Goal: Check status: Check status

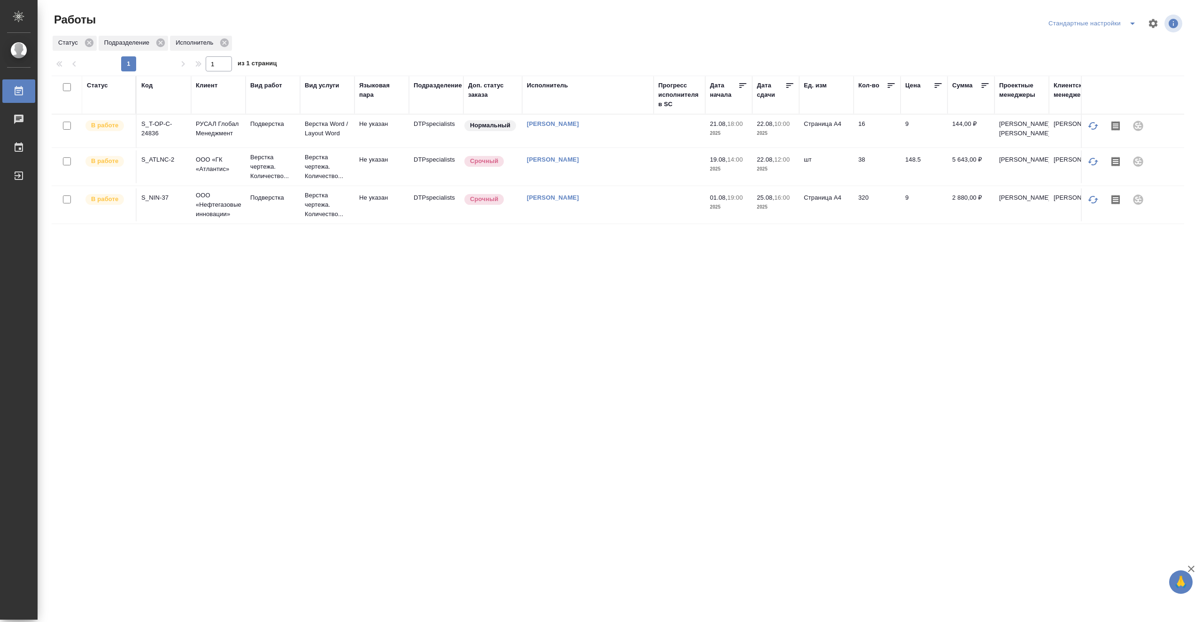
click at [663, 147] on td at bounding box center [680, 131] width 52 height 33
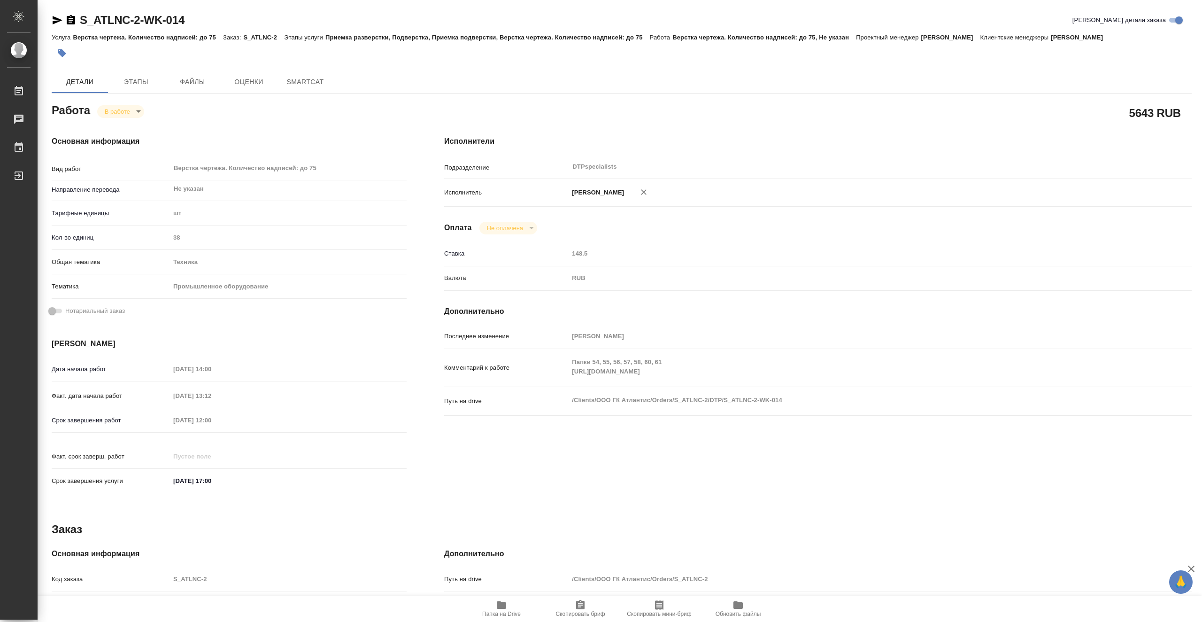
type textarea "x"
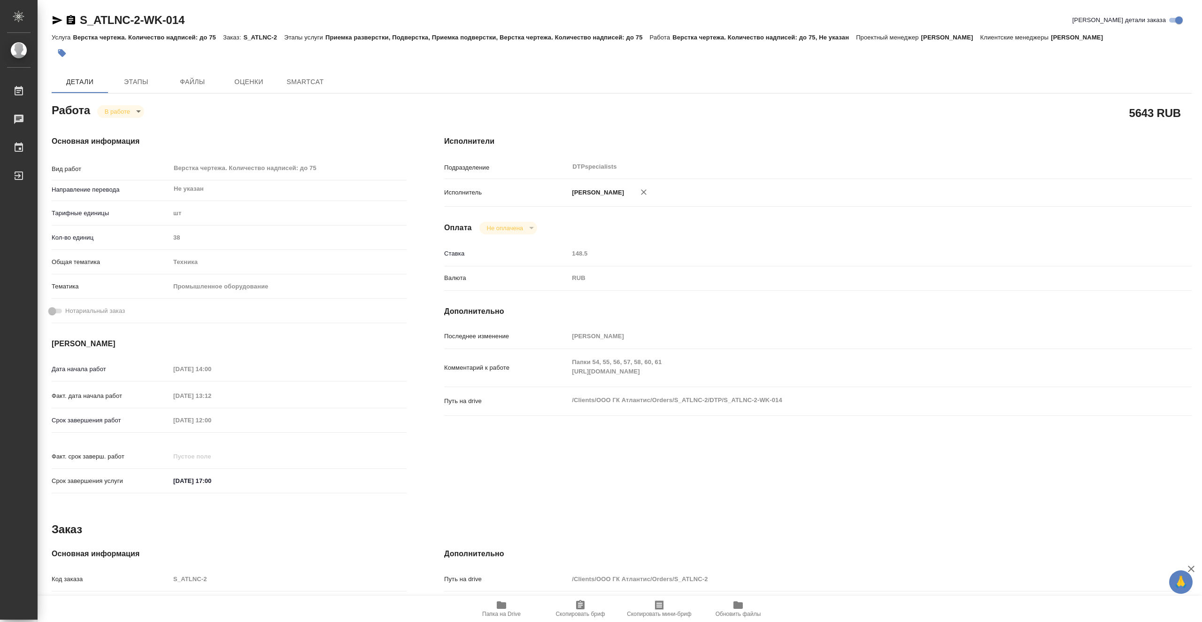
type textarea "x"
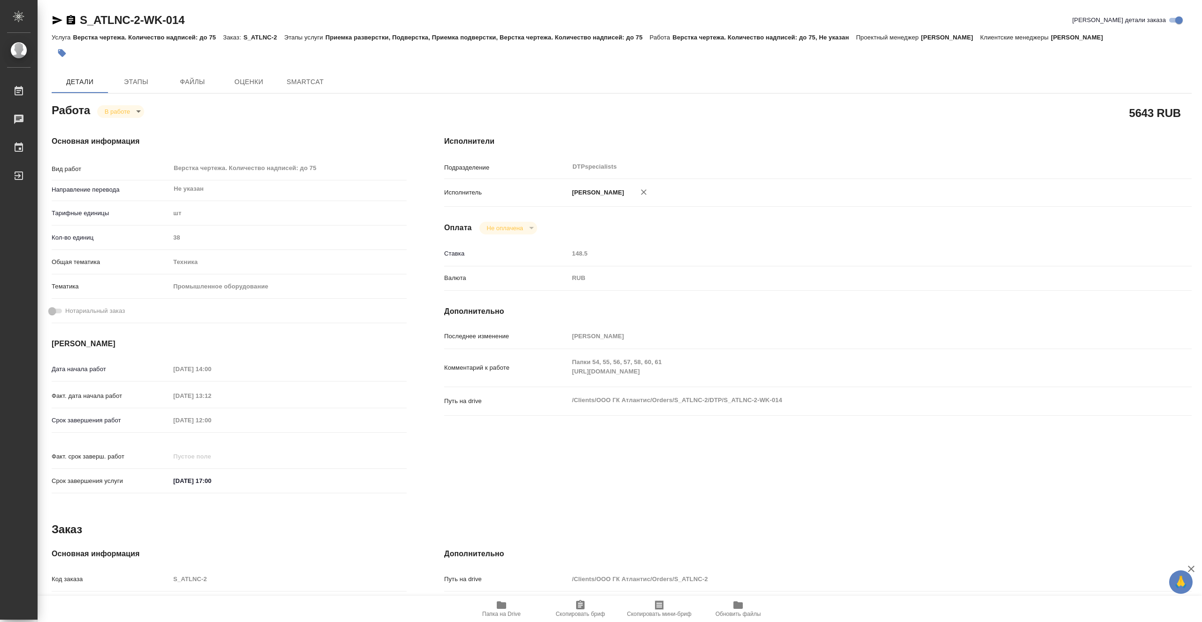
type textarea "x"
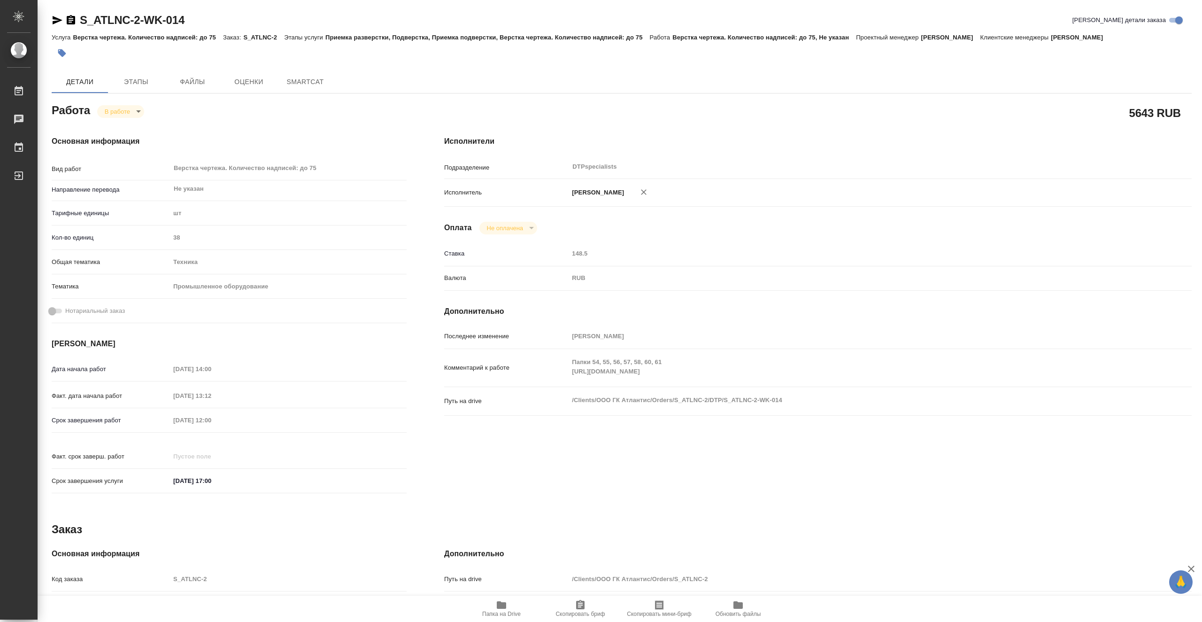
type textarea "x"
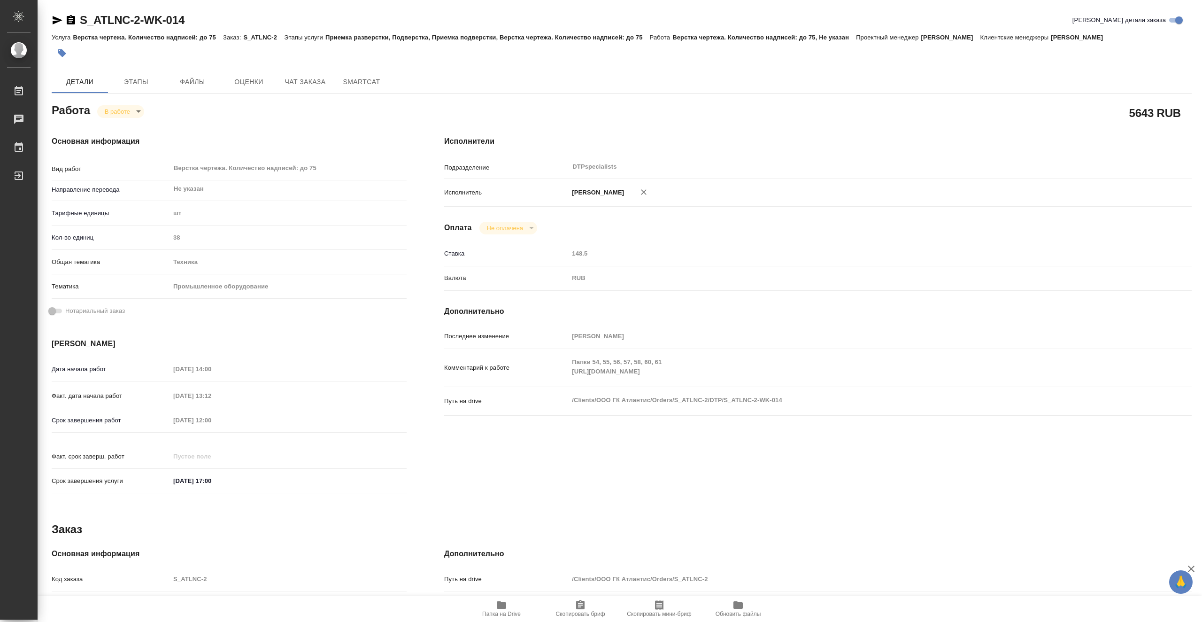
type textarea "x"
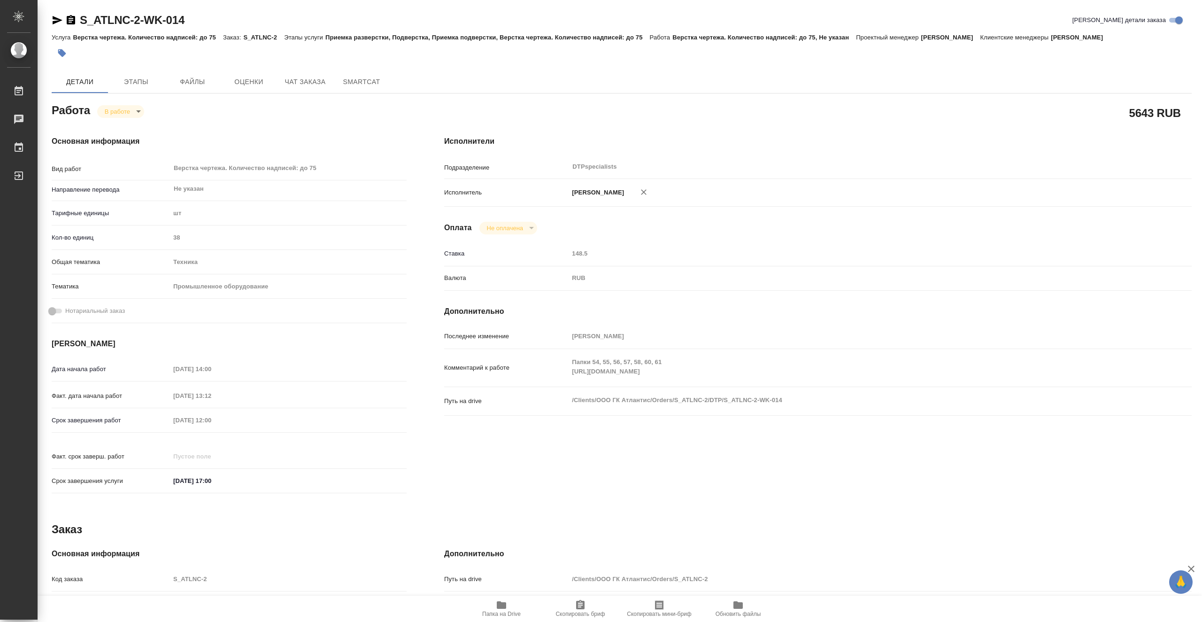
type textarea "x"
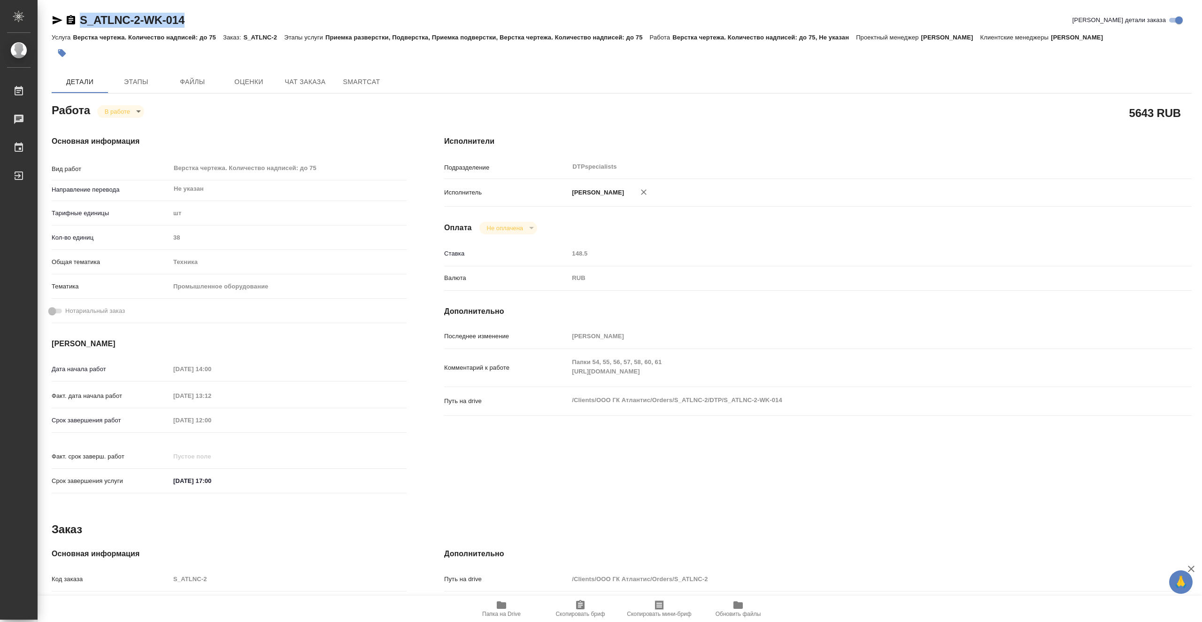
drag, startPoint x: 195, startPoint y: 21, endPoint x: 82, endPoint y: 22, distance: 113.2
click at [82, 22] on div "S_ATLNC-2-WK-014 Кратко детали заказа" at bounding box center [622, 20] width 1140 height 15
copy link "S_ATLNC-2-WK-014"
type textarea "x"
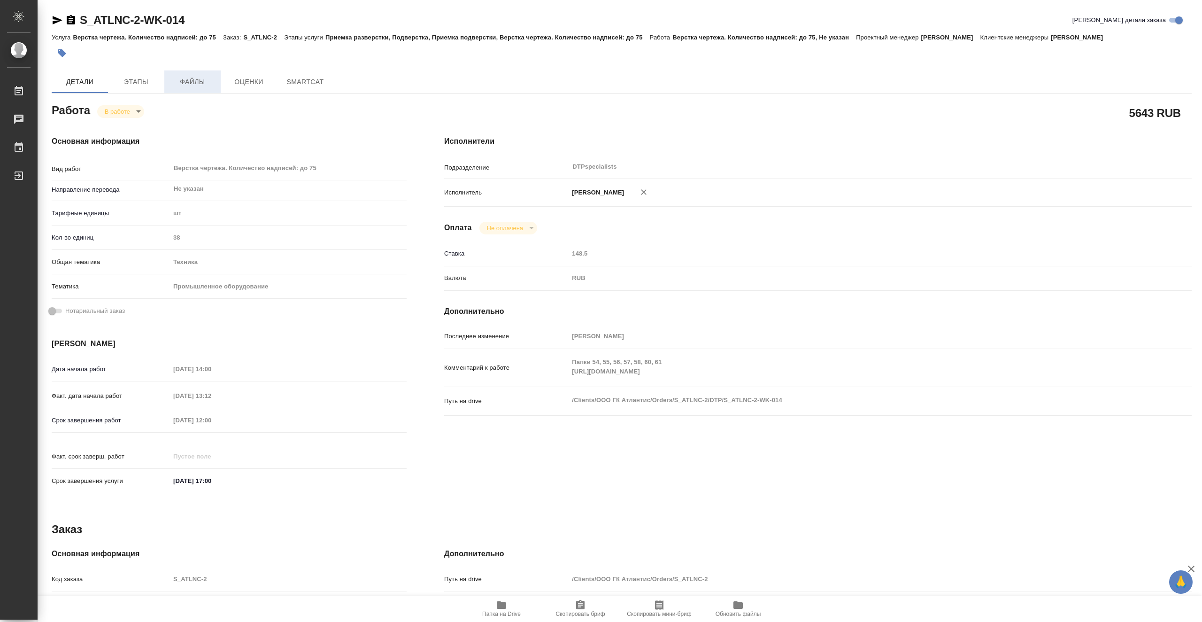
type textarea "x"
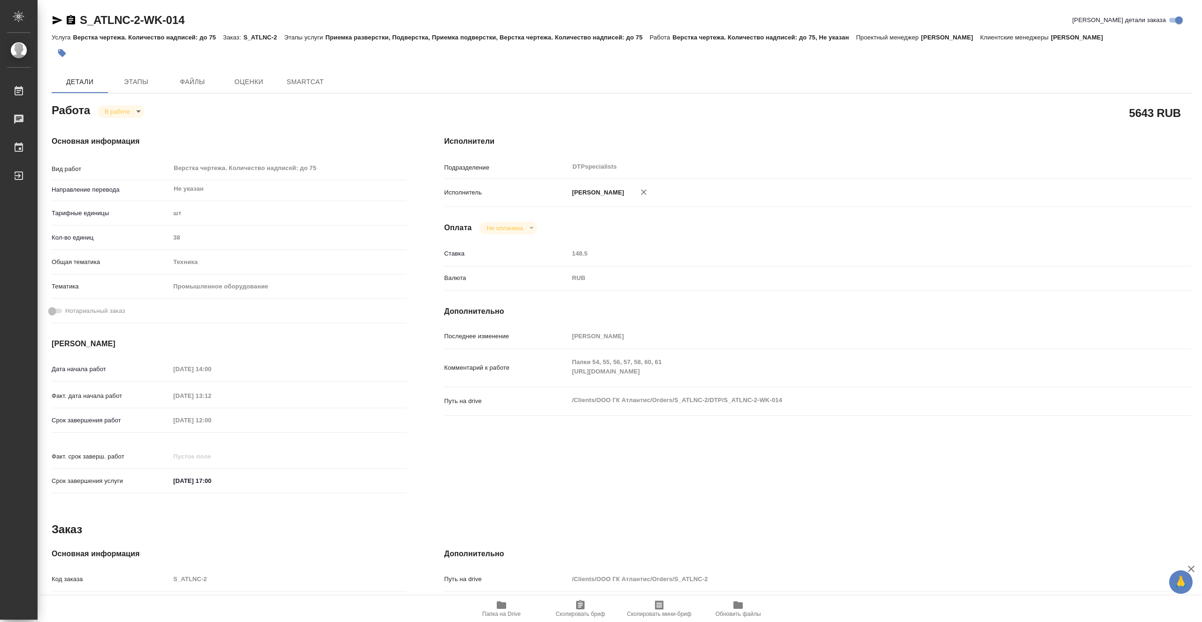
type textarea "x"
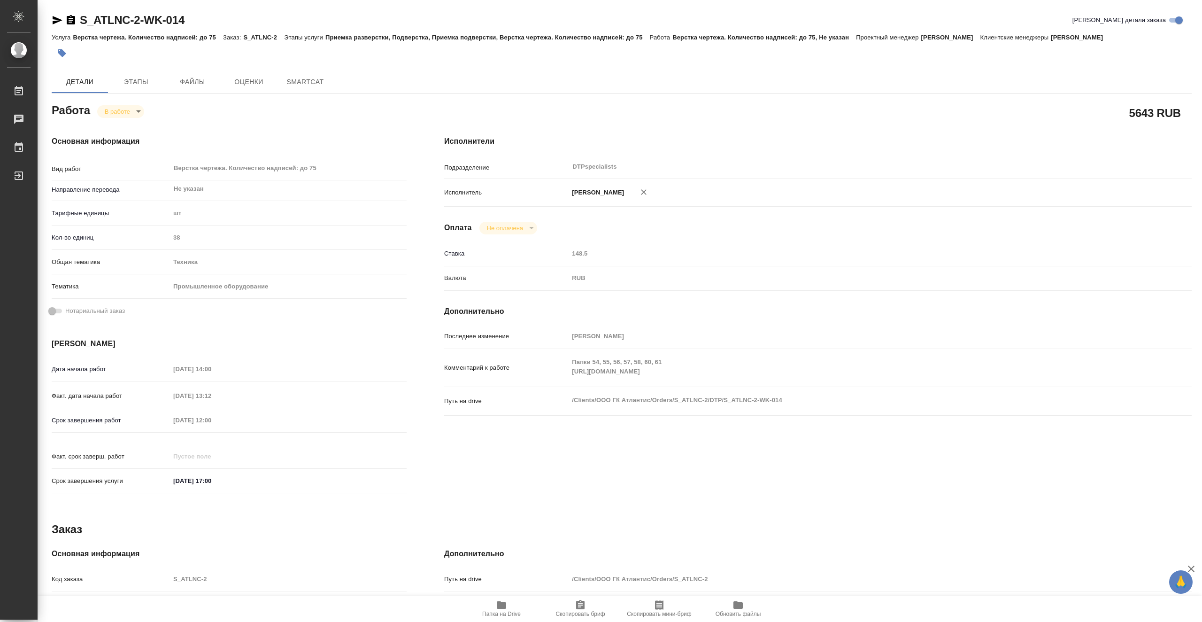
type textarea "x"
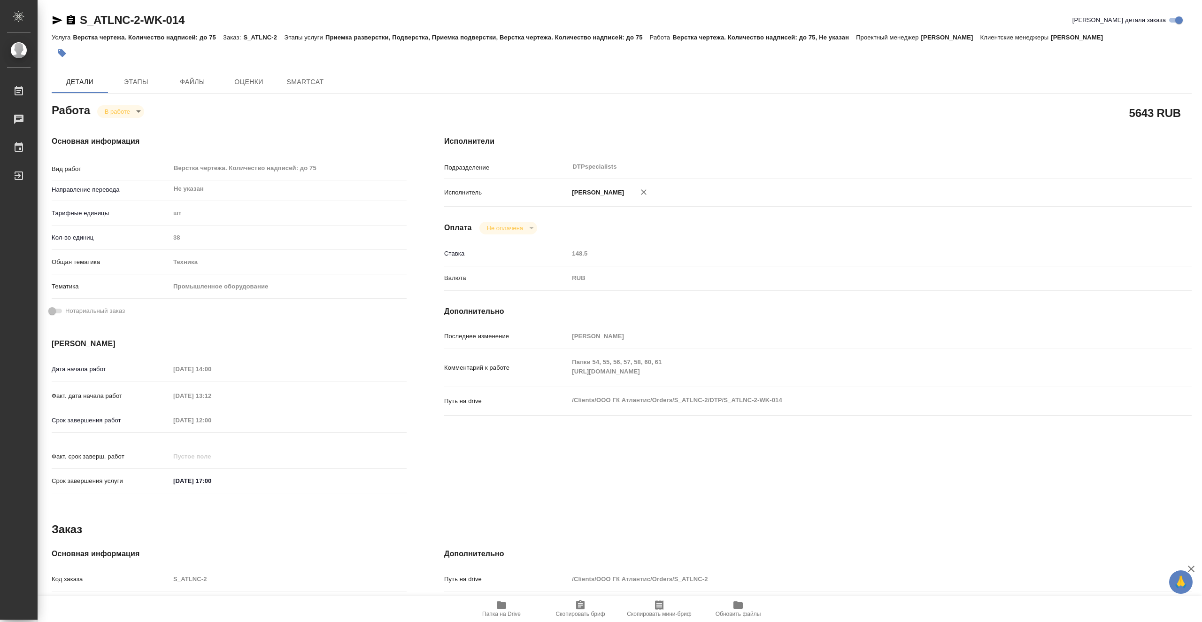
type textarea "x"
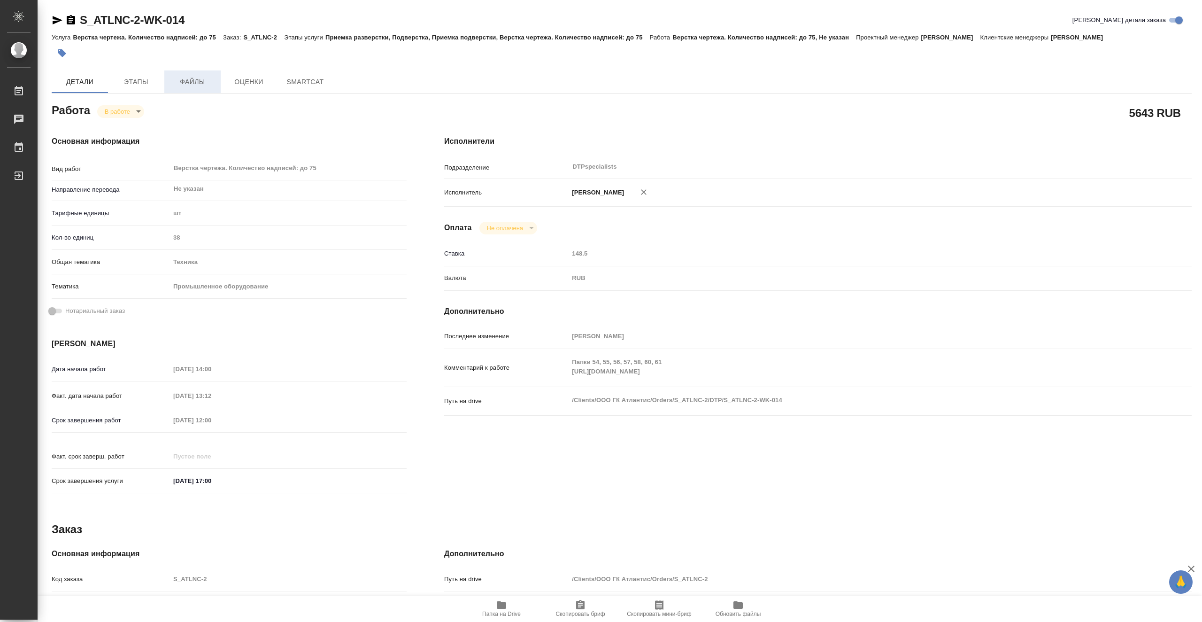
type textarea "x"
click at [149, 77] on span "Этапы" at bounding box center [136, 82] width 45 height 12
type textarea "x"
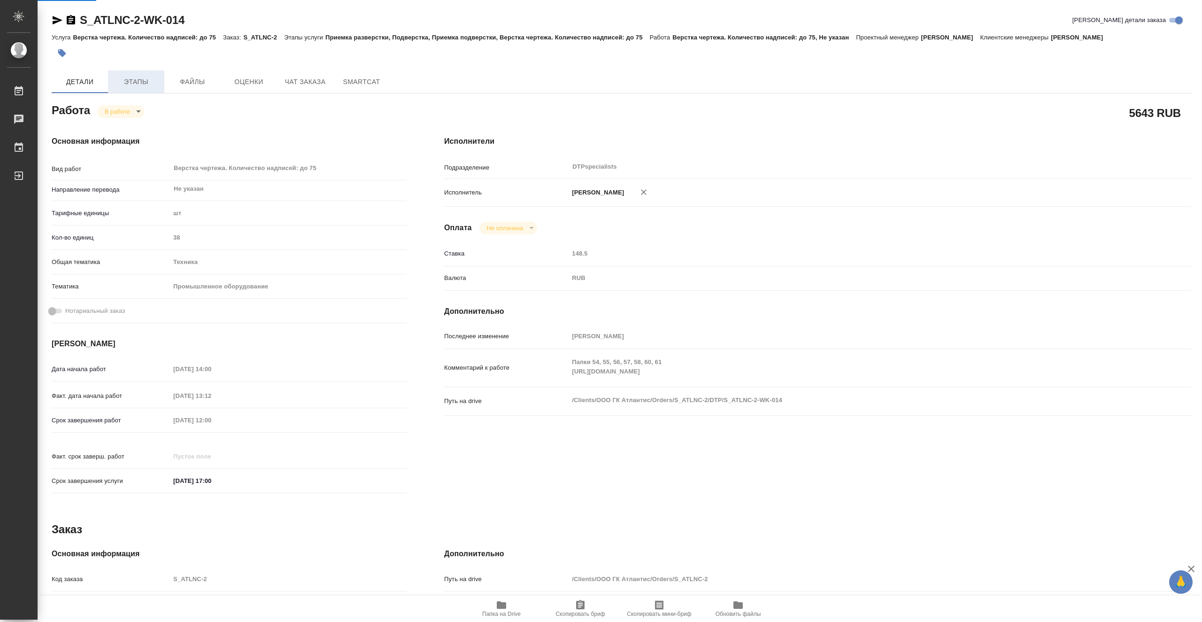
type textarea "x"
